Goal: Task Accomplishment & Management: Manage account settings

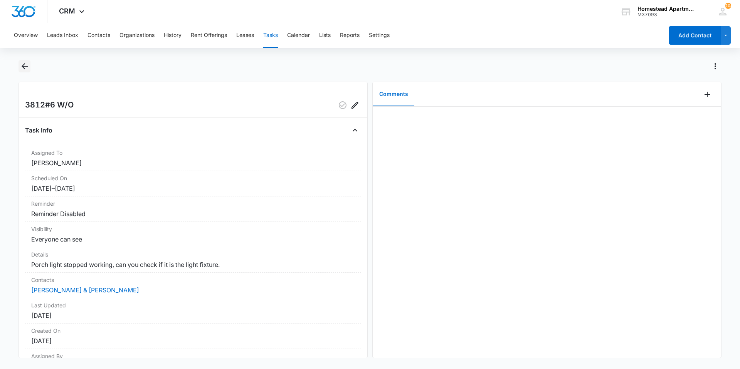
click at [30, 62] on button "Back" at bounding box center [25, 66] width 12 height 12
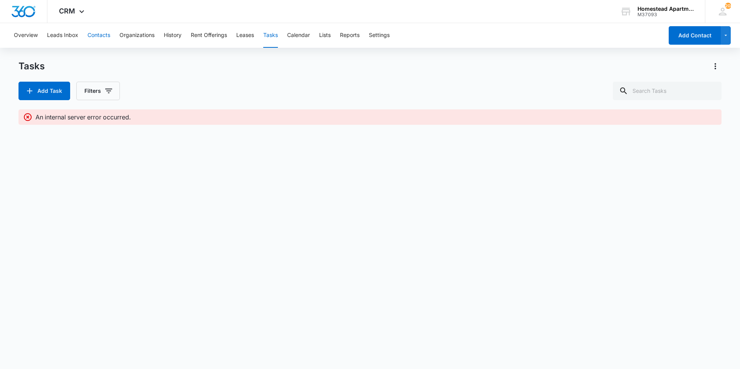
click at [99, 32] on button "Contacts" at bounding box center [99, 35] width 23 height 25
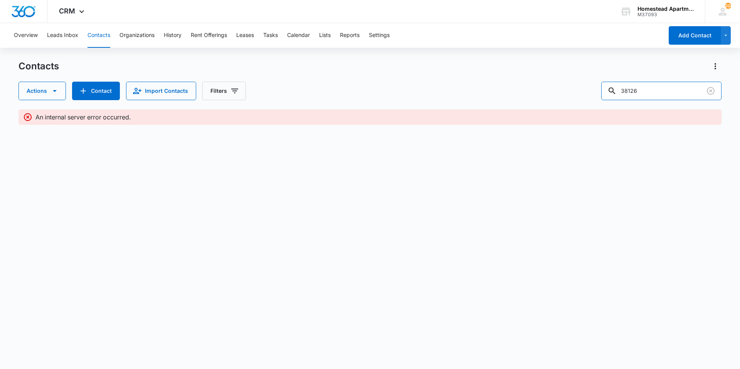
drag, startPoint x: 667, startPoint y: 96, endPoint x: 597, endPoint y: 101, distance: 69.6
click at [597, 101] on div "Contacts Actions Contact Import Contacts Filters 38126 An internal server error…" at bounding box center [370, 99] width 703 height 79
type input "38286"
click at [107, 32] on button "Contacts" at bounding box center [99, 35] width 23 height 25
click at [98, 35] on button "Contacts" at bounding box center [99, 35] width 23 height 25
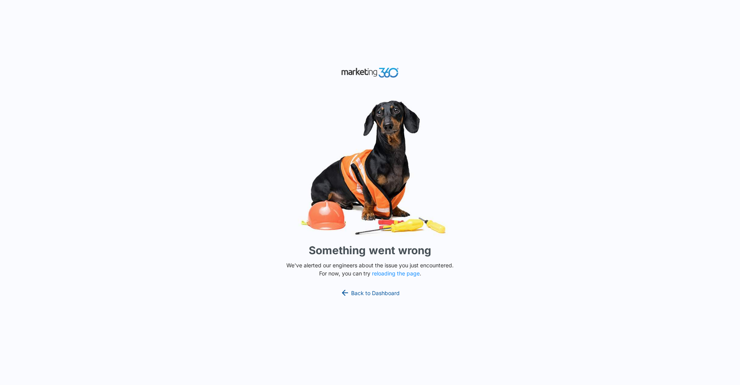
click at [359, 291] on div "Something went wrong We've alerted our engineers about the issue you just encou…" at bounding box center [370, 192] width 740 height 385
click at [359, 292] on link "Back to Dashboard" at bounding box center [369, 292] width 59 height 9
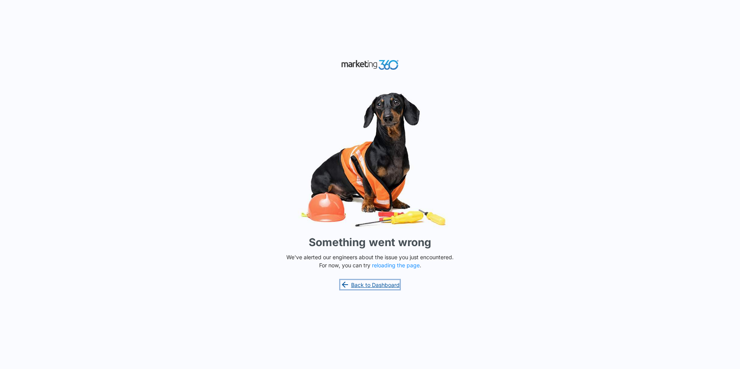
click at [362, 289] on link "Back to Dashboard" at bounding box center [369, 284] width 59 height 9
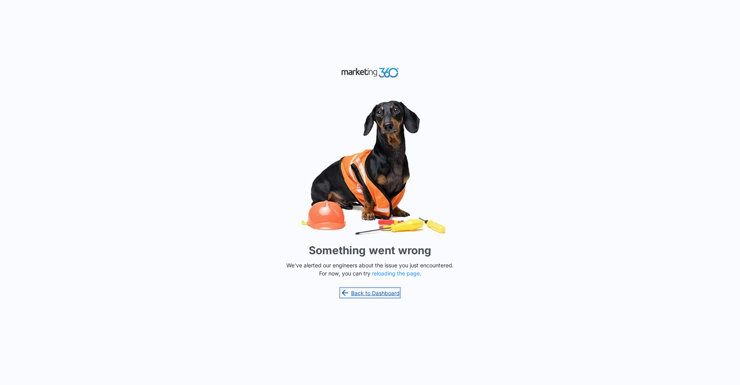
click at [367, 293] on link "Back to Dashboard" at bounding box center [369, 292] width 59 height 9
